Goal: Task Accomplishment & Management: Use online tool/utility

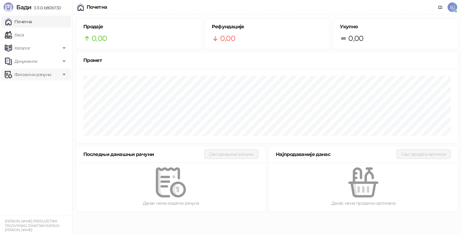
click at [32, 74] on span "Фискални рачуни" at bounding box center [32, 75] width 37 height 12
click at [29, 87] on link "Издати рачуни" at bounding box center [27, 88] width 40 height 12
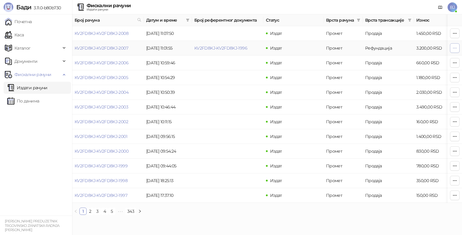
click at [455, 48] on icon "button" at bounding box center [454, 48] width 3 height 0
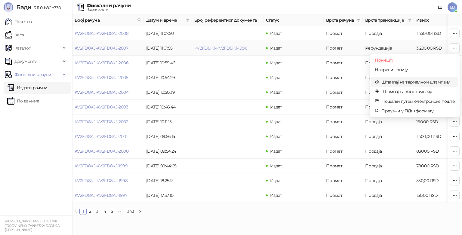
click at [398, 82] on span "Штампај на термалном штампачу" at bounding box center [417, 82] width 73 height 7
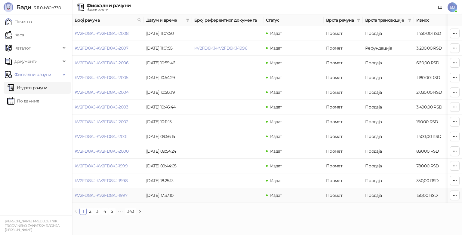
click at [390, 220] on html "Бади 3.11.0-b80b730 Почетна Каса Каталог Документи Фискални рачуни Издати рачун…" at bounding box center [231, 110] width 462 height 220
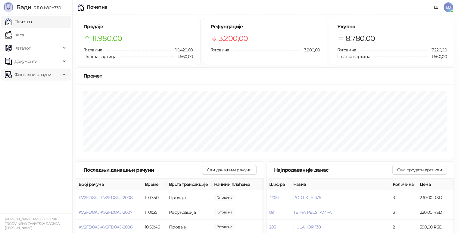
click at [26, 75] on span "Фискални рачуни" at bounding box center [32, 75] width 37 height 12
click at [29, 88] on link "Издати рачуни" at bounding box center [27, 88] width 40 height 12
